Goal: Task Accomplishment & Management: Use online tool/utility

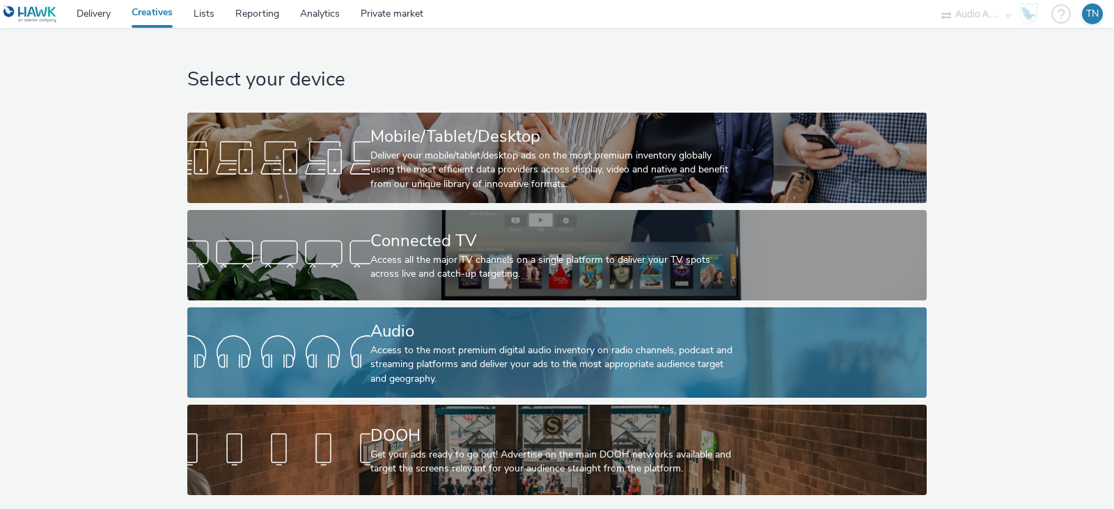
click at [388, 344] on div "Access to the most premium digital audio inventory on radio channels, podcast a…" at bounding box center [553, 365] width 367 height 42
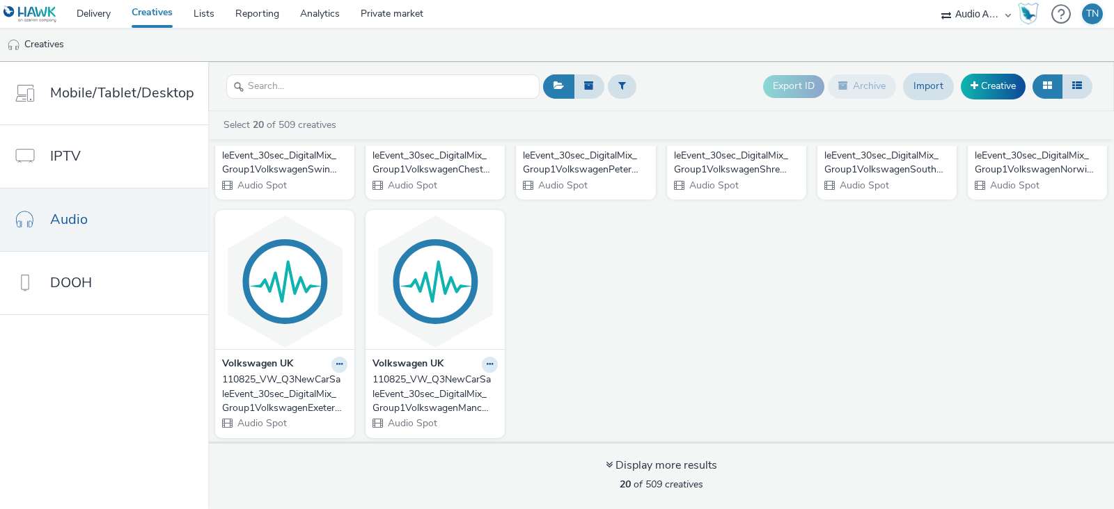
scroll to position [658, 0]
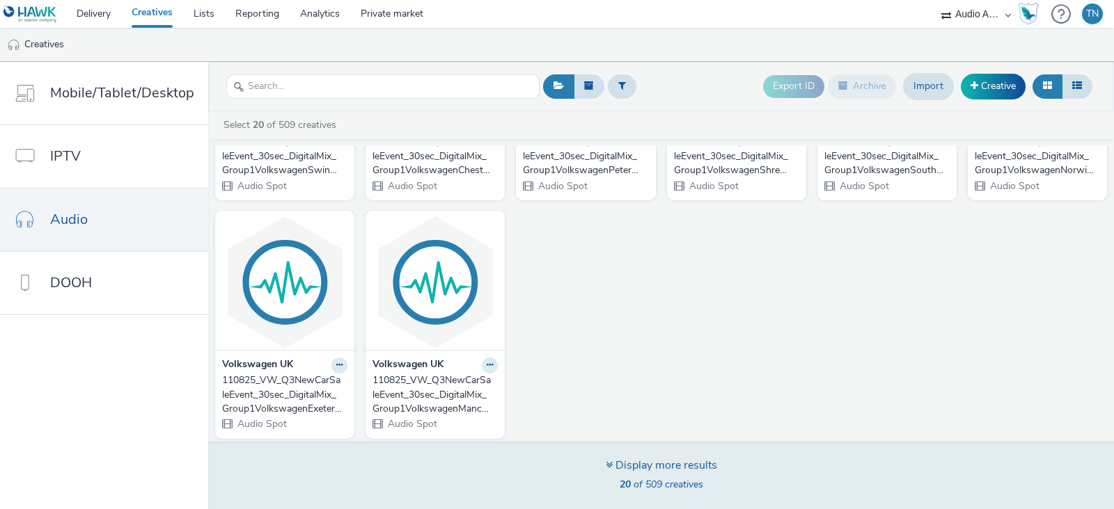
click at [642, 459] on div "Display more results" at bounding box center [660, 466] width 111 height 16
click at [617, 464] on div "Display more results" at bounding box center [660, 466] width 111 height 16
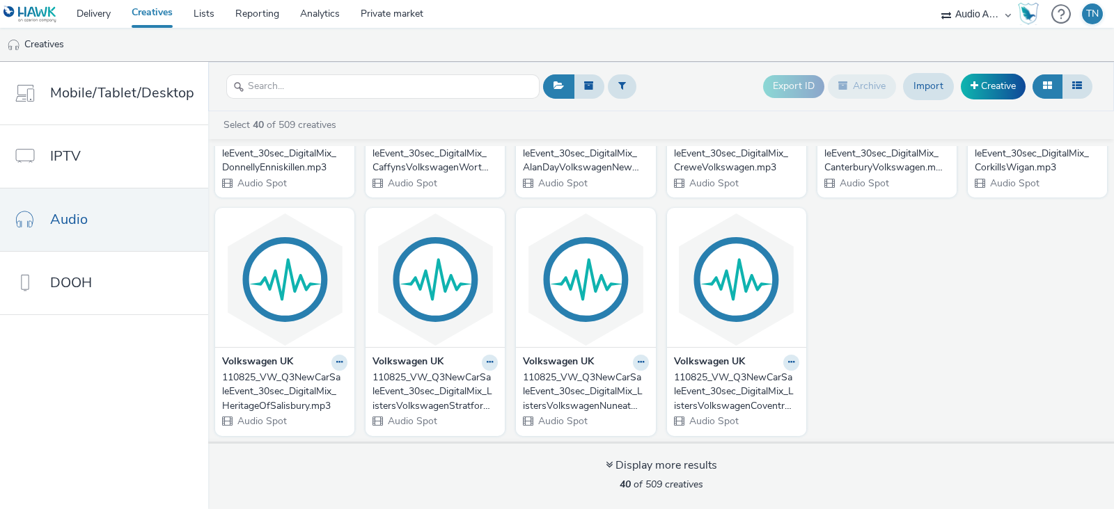
scroll to position [1610, 0]
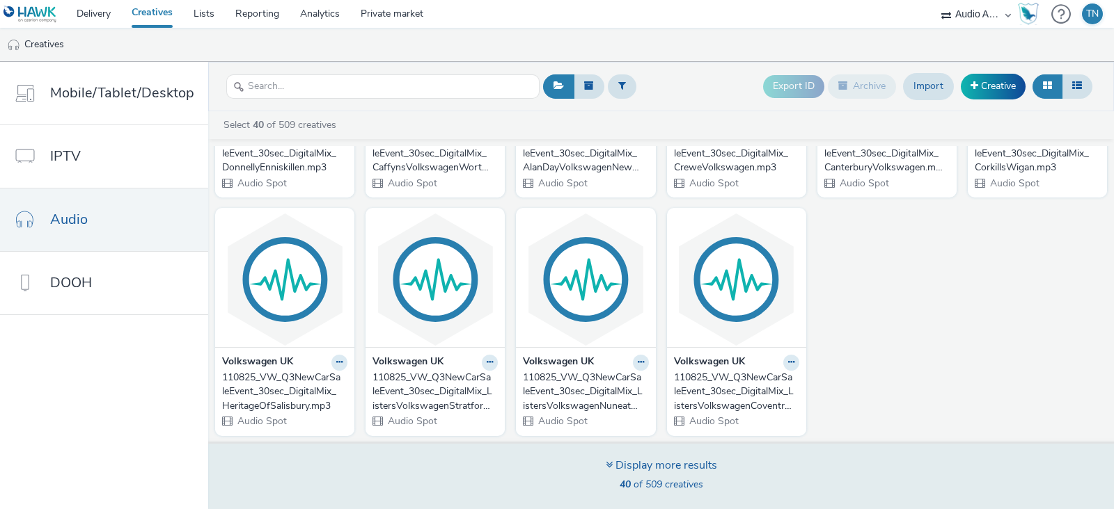
click at [669, 455] on div "Display more results 40 of 509 creatives" at bounding box center [660, 476] width 915 height 68
click at [667, 464] on div "Display more results" at bounding box center [660, 466] width 111 height 16
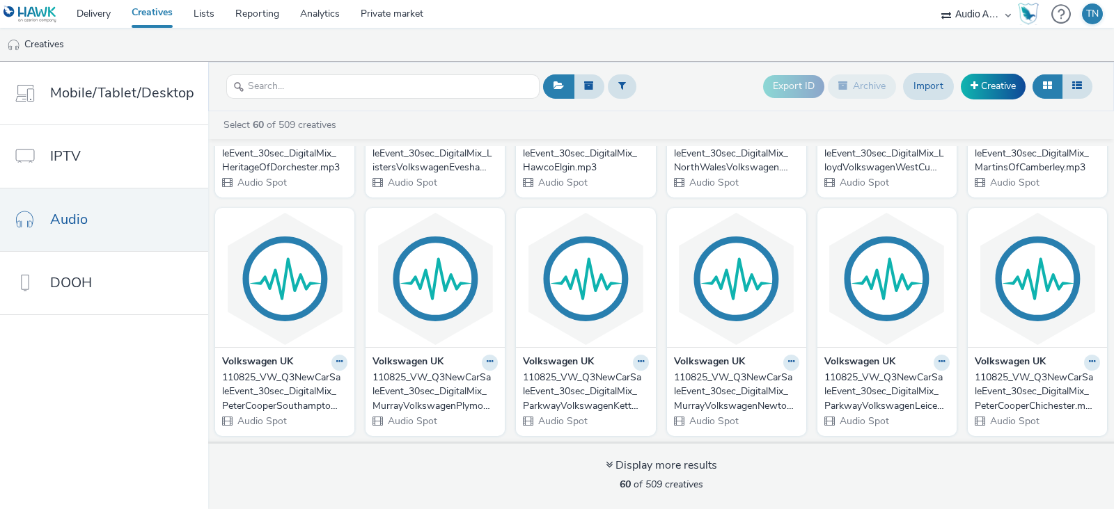
scroll to position [2560, 0]
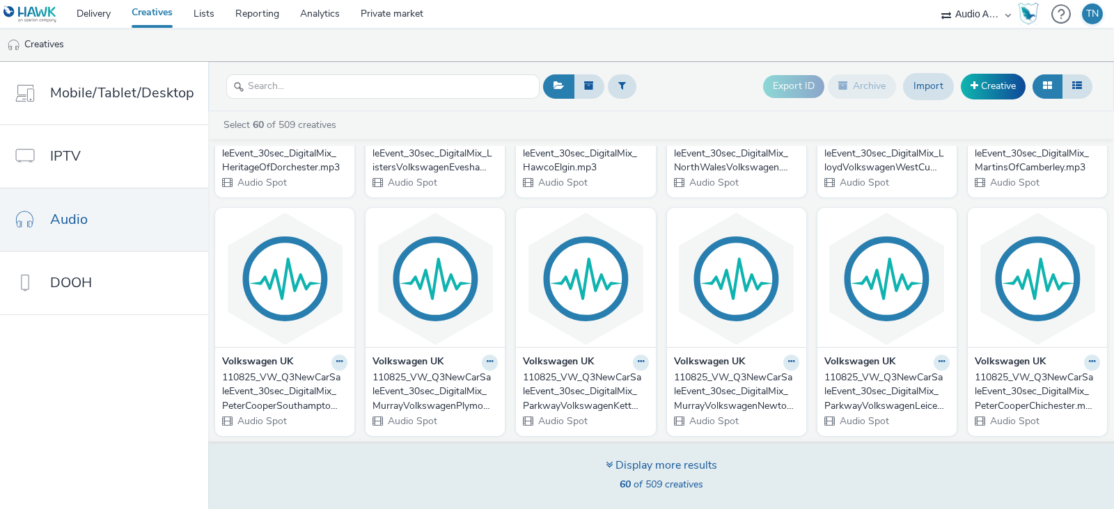
click at [657, 481] on span "60 of 509 creatives" at bounding box center [661, 484] width 84 height 13
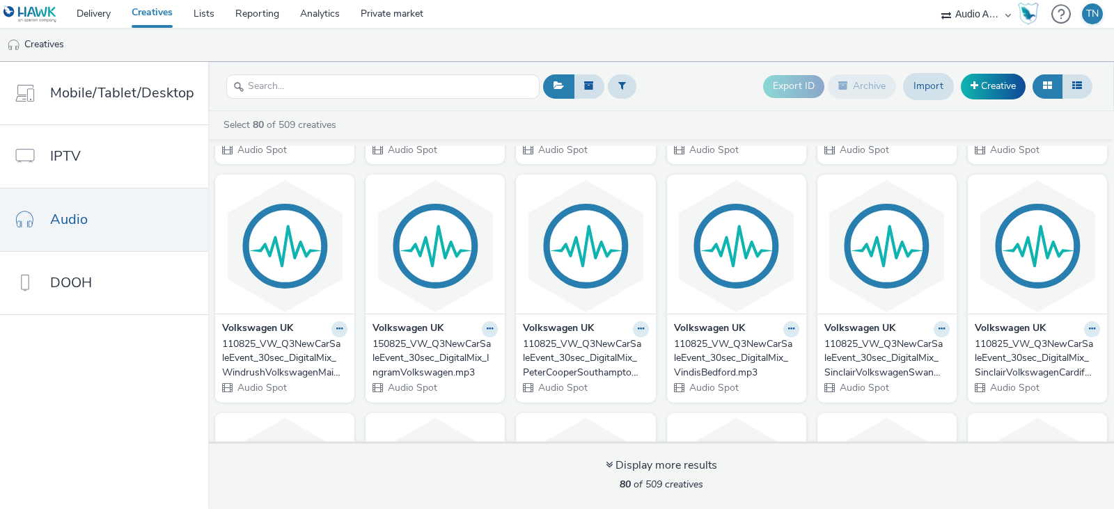
scroll to position [2597, 0]
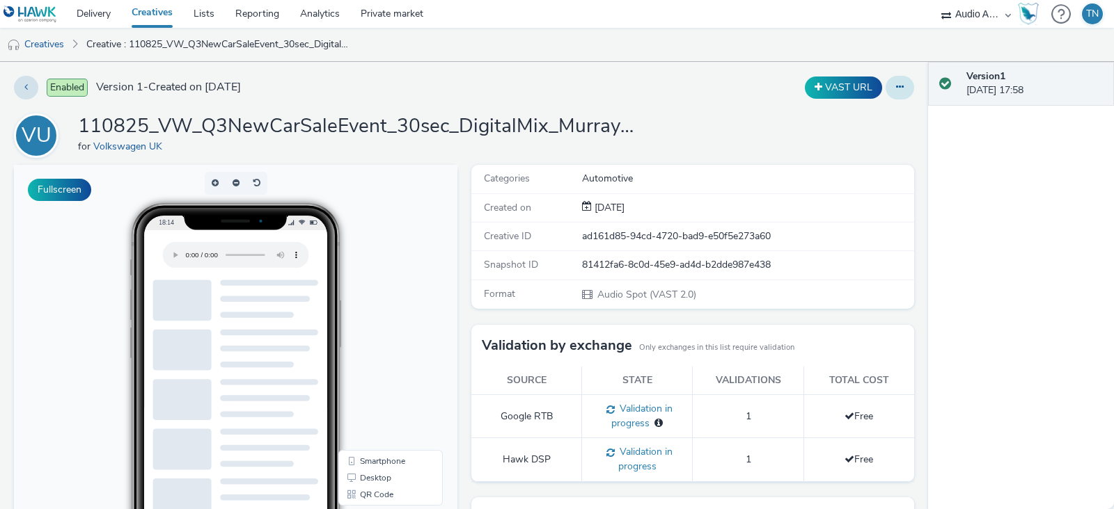
click at [890, 81] on button at bounding box center [899, 88] width 29 height 24
click at [853, 111] on link "Edit" at bounding box center [861, 116] width 104 height 28
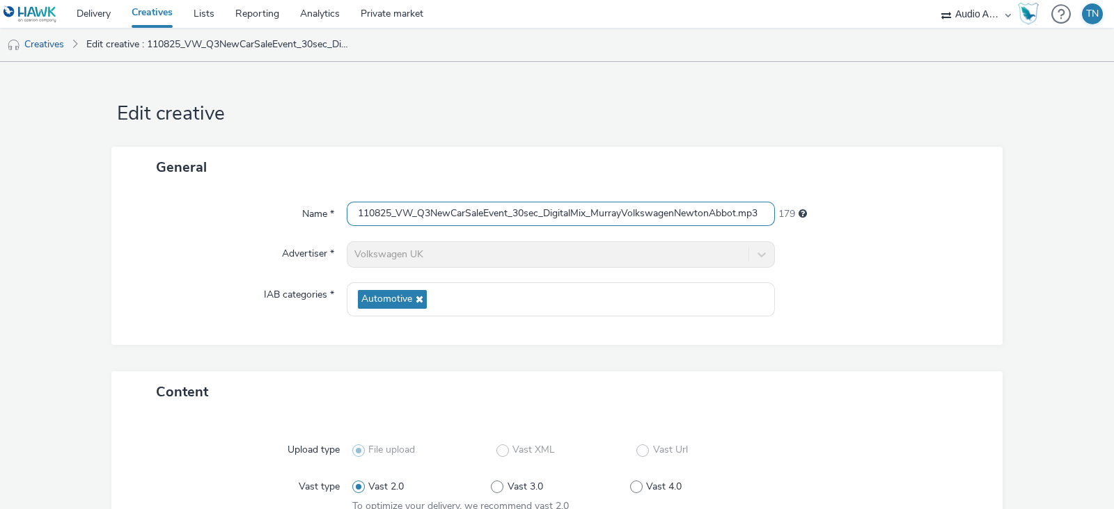
drag, startPoint x: 632, startPoint y: 210, endPoint x: 296, endPoint y: 214, distance: 335.5
click at [296, 214] on div "Name * 110825_VW_Q3NewCarSaleEvent_30sec_DigitalMix_MurrayVolkswagenNewtonAbbot…" at bounding box center [556, 214] width 863 height 25
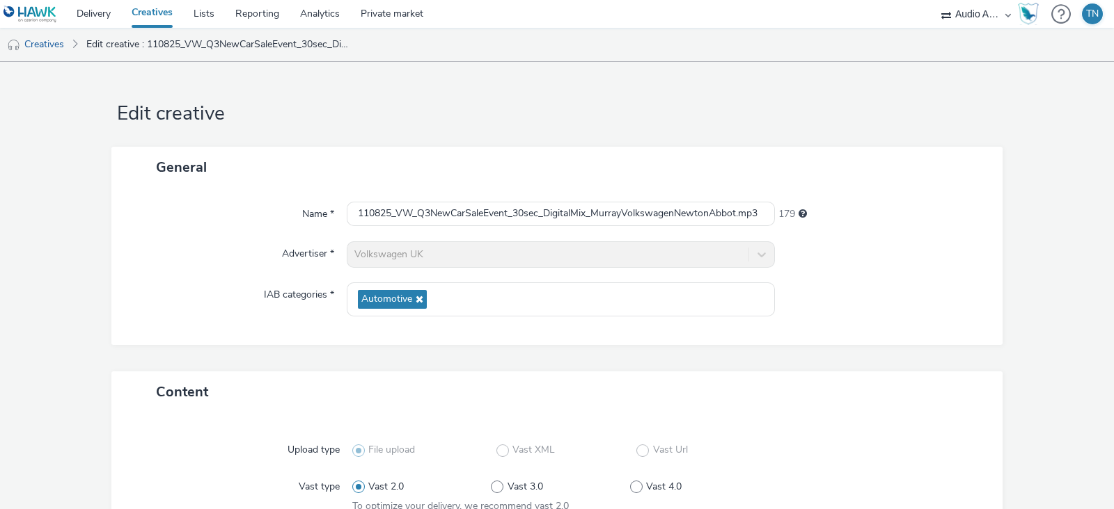
click at [610, 158] on div "General" at bounding box center [556, 167] width 891 height 41
